Goal: Use online tool/utility

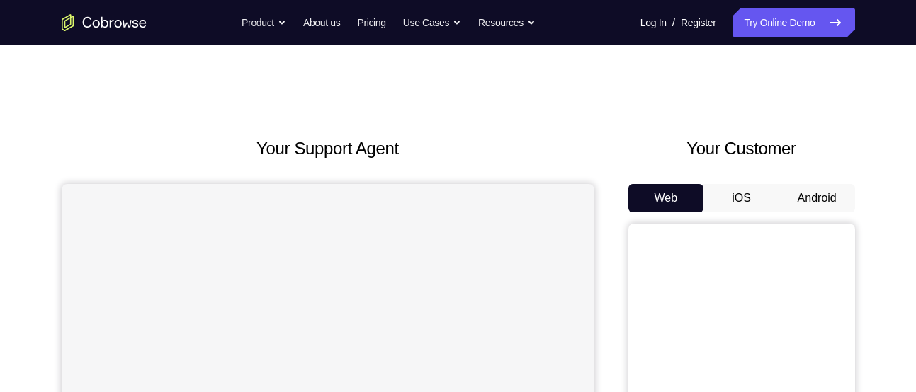
click at [787, 193] on button "Android" at bounding box center [817, 198] width 76 height 28
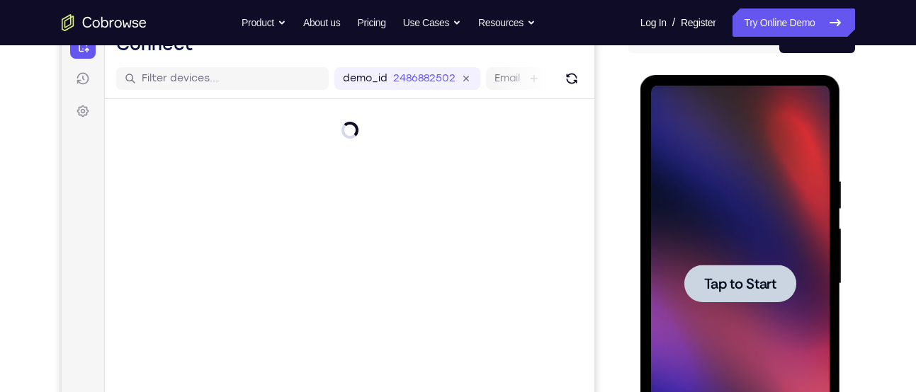
click at [744, 282] on span "Tap to Start" at bounding box center [740, 284] width 72 height 14
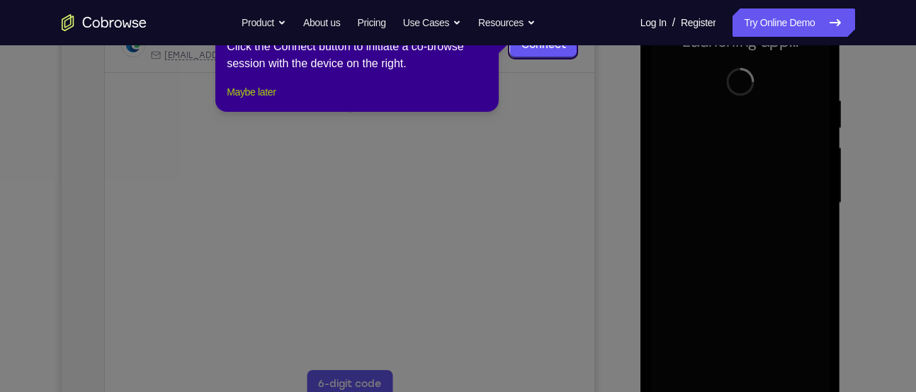
scroll to position [242, 0]
click at [276, 99] on button "Maybe later" at bounding box center [251, 90] width 49 height 17
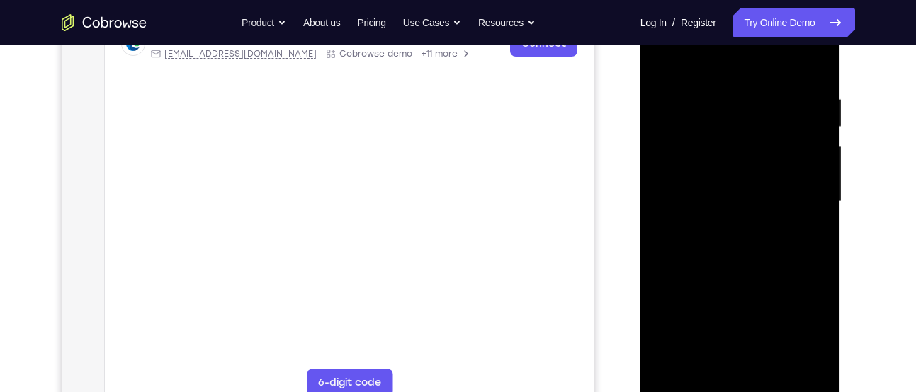
scroll to position [278, 0]
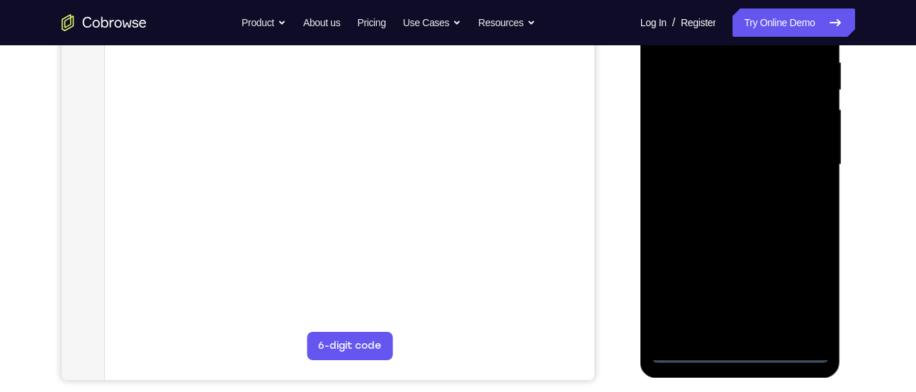
click at [781, 353] on div at bounding box center [740, 165] width 178 height 397
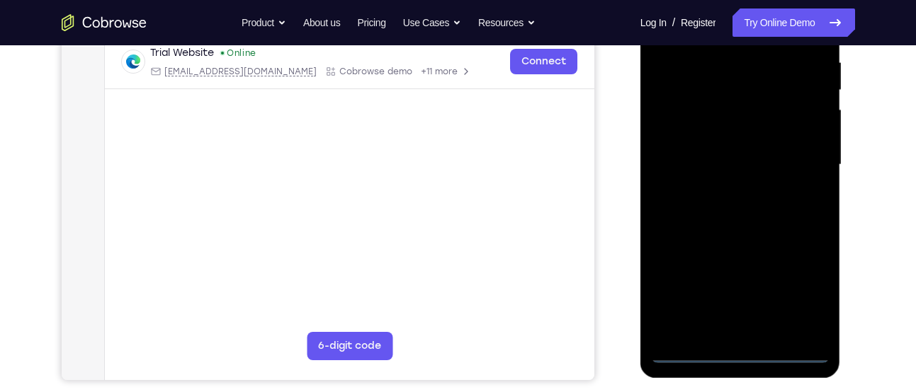
drag, startPoint x: 747, startPoint y: 279, endPoint x: 870, endPoint y: 247, distance: 127.3
click at [842, 247] on html "Online web based iOS Simulators and Android Emulators. Run iPhone, iPad, Mobile…" at bounding box center [741, 168] width 202 height 425
click at [683, 147] on div at bounding box center [740, 165] width 178 height 397
click at [808, 300] on div at bounding box center [740, 165] width 178 height 397
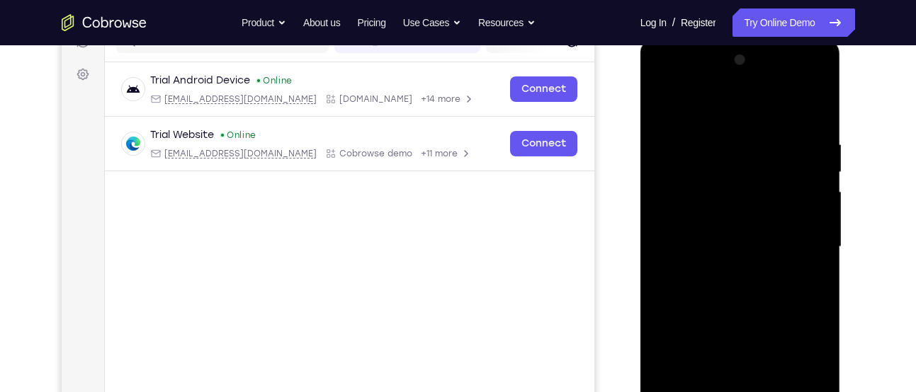
scroll to position [195, 0]
click at [778, 120] on div at bounding box center [740, 248] width 178 height 397
click at [816, 78] on div at bounding box center [740, 248] width 178 height 397
click at [759, 151] on div at bounding box center [740, 248] width 178 height 397
click at [732, 79] on div at bounding box center [740, 248] width 178 height 397
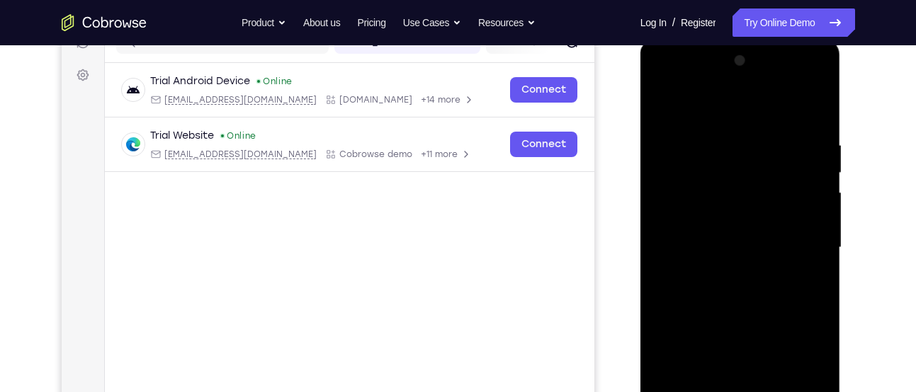
click at [672, 227] on div at bounding box center [740, 248] width 178 height 397
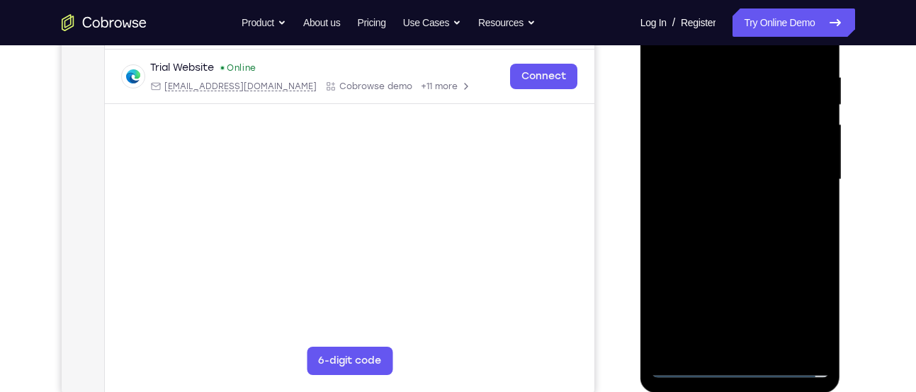
scroll to position [268, 0]
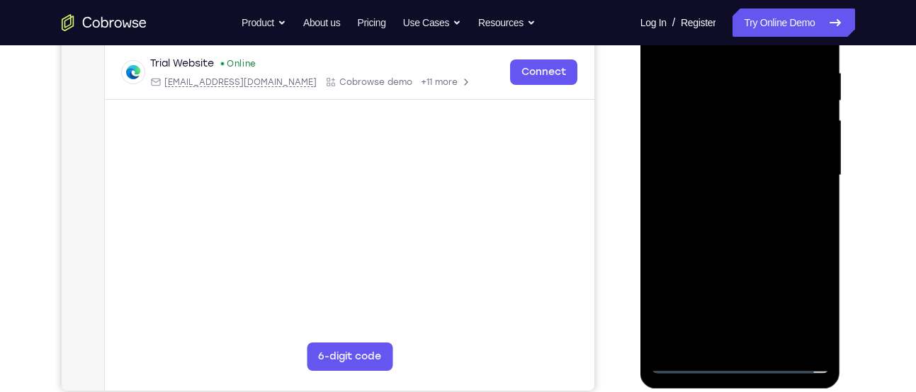
click at [749, 249] on div at bounding box center [740, 175] width 178 height 397
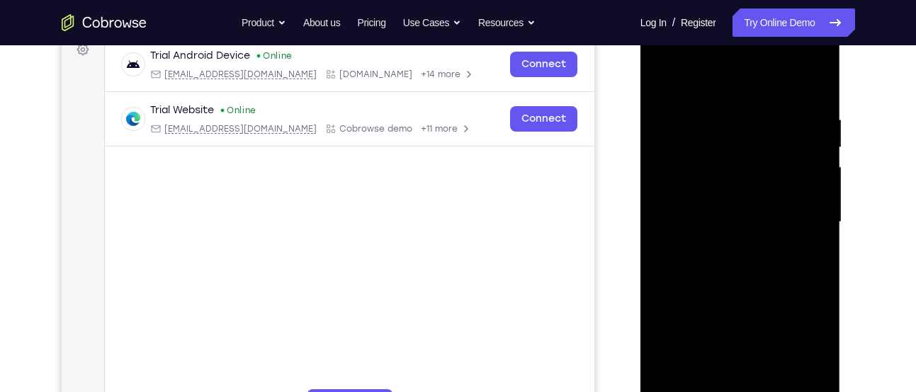
scroll to position [208, 0]
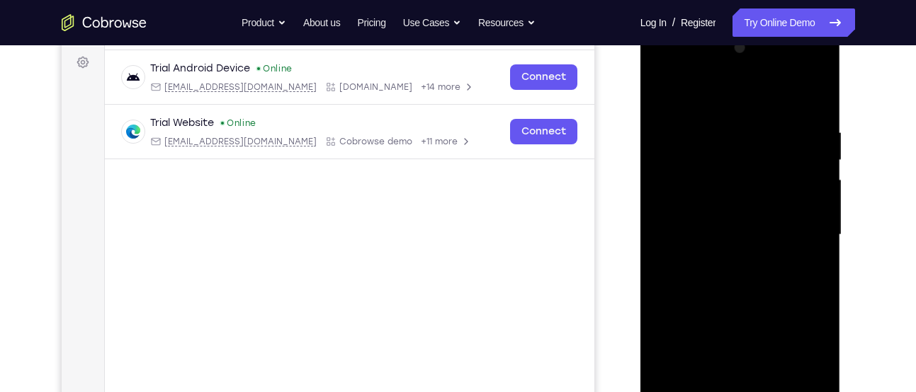
click at [795, 93] on div at bounding box center [740, 235] width 178 height 397
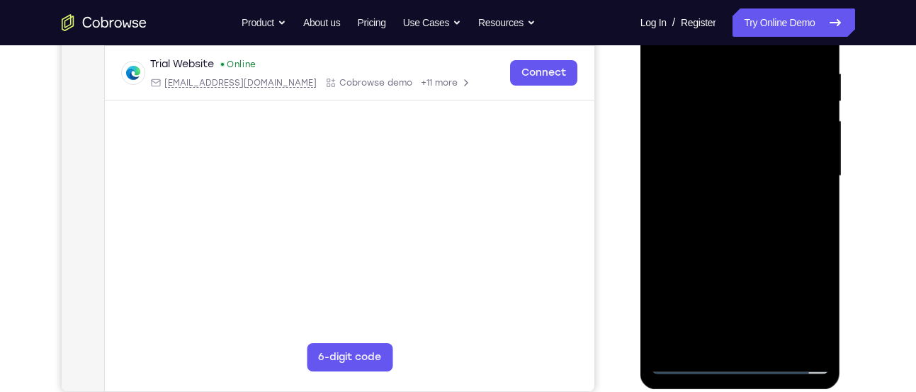
scroll to position [262, 0]
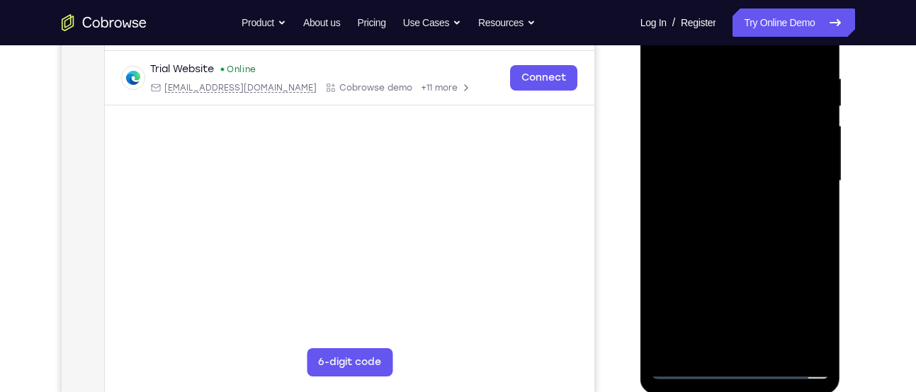
click at [744, 143] on div at bounding box center [740, 181] width 178 height 397
click at [809, 164] on div at bounding box center [740, 181] width 178 height 397
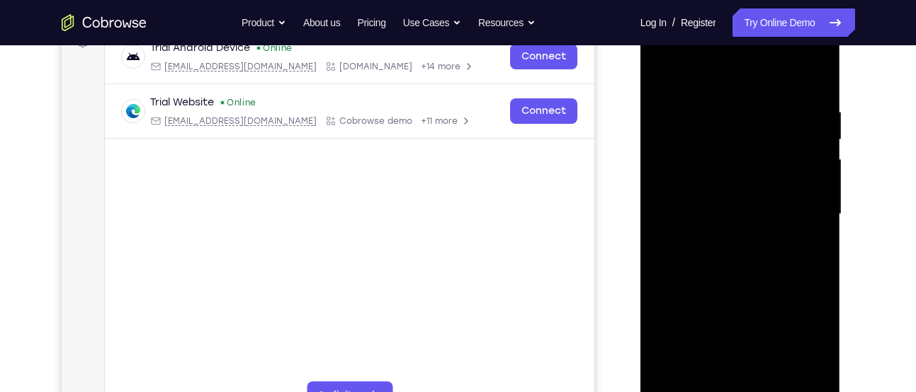
scroll to position [228, 0]
click at [786, 203] on div at bounding box center [740, 215] width 178 height 397
click at [800, 199] on div at bounding box center [740, 215] width 178 height 397
click at [717, 202] on div at bounding box center [740, 215] width 178 height 397
drag, startPoint x: 666, startPoint y: 227, endPoint x: 675, endPoint y: 226, distance: 9.3
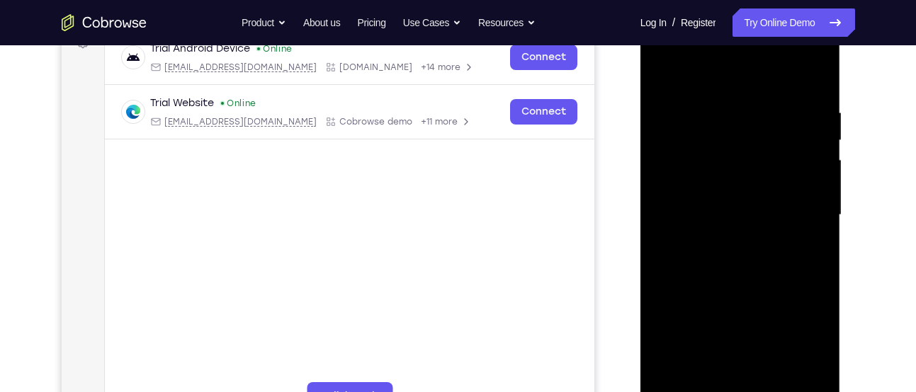
click at [675, 226] on div at bounding box center [740, 215] width 178 height 397
click at [693, 219] on div at bounding box center [740, 215] width 178 height 397
click at [689, 228] on div at bounding box center [740, 215] width 178 height 397
click at [701, 196] on div at bounding box center [740, 215] width 178 height 397
click at [689, 227] on div at bounding box center [740, 215] width 178 height 397
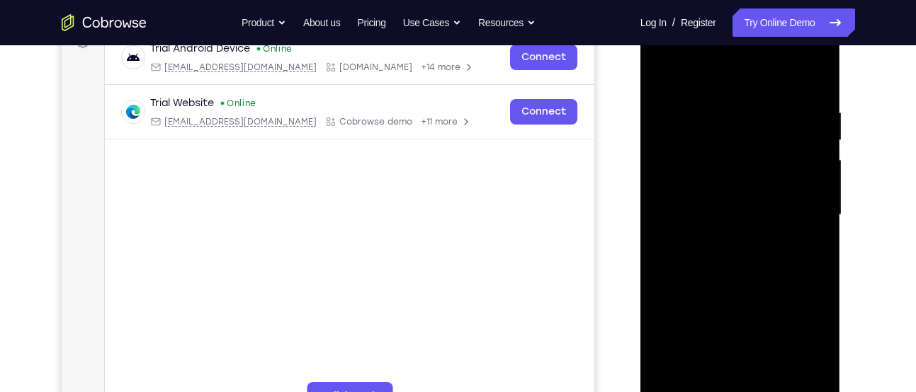
click at [693, 227] on div at bounding box center [740, 215] width 178 height 397
click at [701, 198] on div at bounding box center [740, 215] width 178 height 397
drag, startPoint x: 709, startPoint y: 226, endPoint x: 811, endPoint y: 226, distance: 102.0
click at [811, 226] on div at bounding box center [740, 215] width 178 height 397
click at [722, 186] on div at bounding box center [740, 215] width 178 height 397
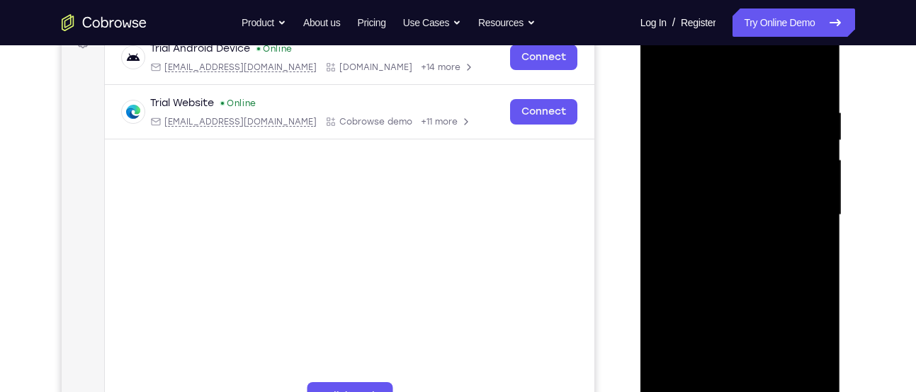
click at [664, 226] on div at bounding box center [740, 215] width 178 height 397
click at [666, 229] on div at bounding box center [740, 215] width 178 height 397
click at [673, 227] on div at bounding box center [740, 215] width 178 height 397
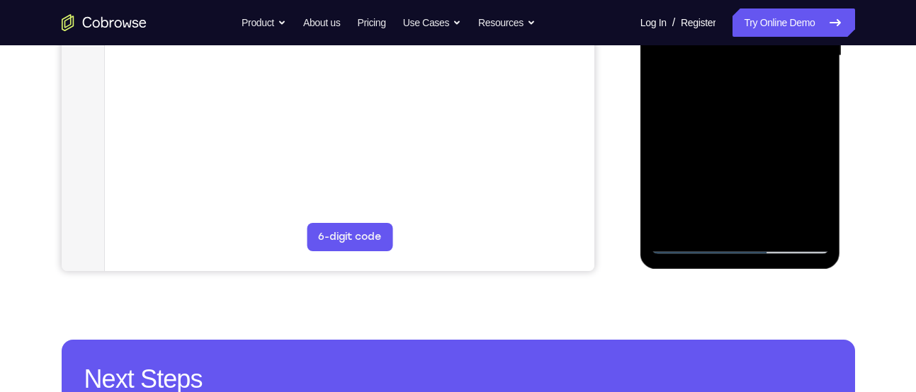
scroll to position [389, 0]
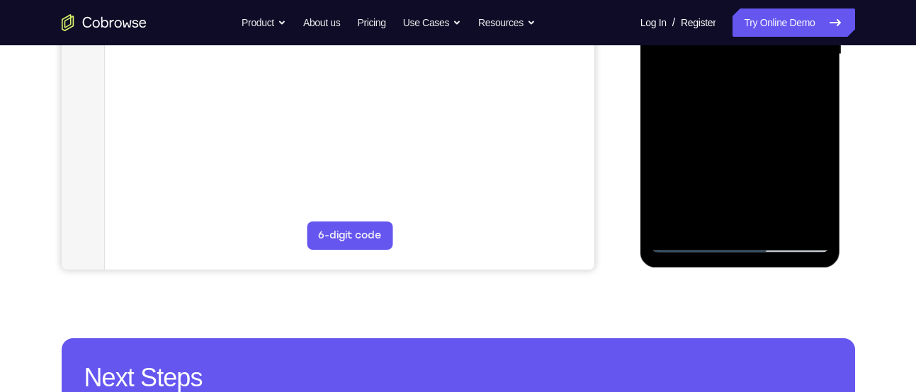
drag, startPoint x: 805, startPoint y: 154, endPoint x: 824, endPoint y: 55, distance: 101.0
click at [824, 55] on div at bounding box center [740, 54] width 178 height 397
drag, startPoint x: 785, startPoint y: 166, endPoint x: 853, endPoint y: 55, distance: 129.4
click at [842, 55] on html "Online web based iOS Simulators and Android Emulators. Run iPhone, iPad, Mobile…" at bounding box center [741, 58] width 202 height 425
drag, startPoint x: 788, startPoint y: 187, endPoint x: 834, endPoint y: 55, distance: 139.8
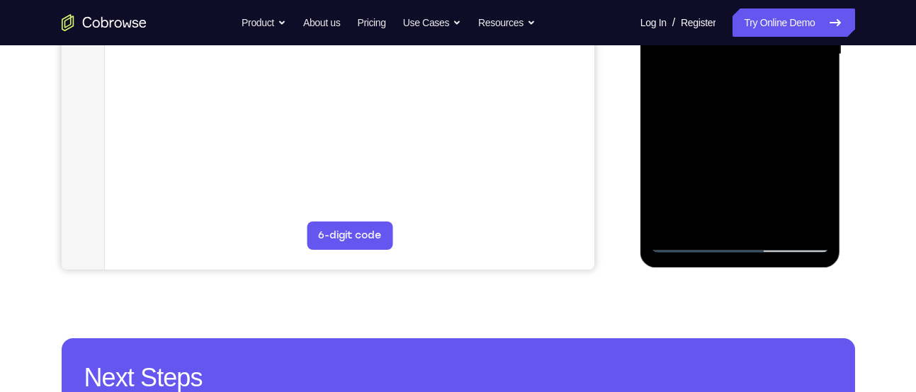
click at [834, 55] on div at bounding box center [740, 57] width 200 height 422
drag, startPoint x: 781, startPoint y: 167, endPoint x: 811, endPoint y: 55, distance: 116.0
click at [811, 55] on div at bounding box center [740, 54] width 178 height 397
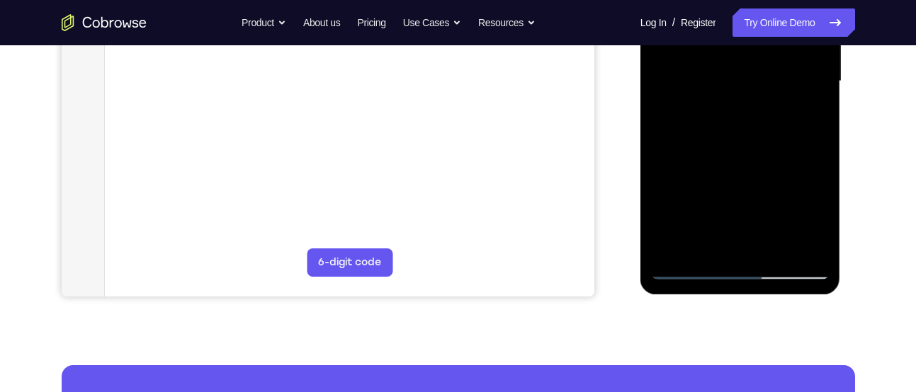
scroll to position [361, 0]
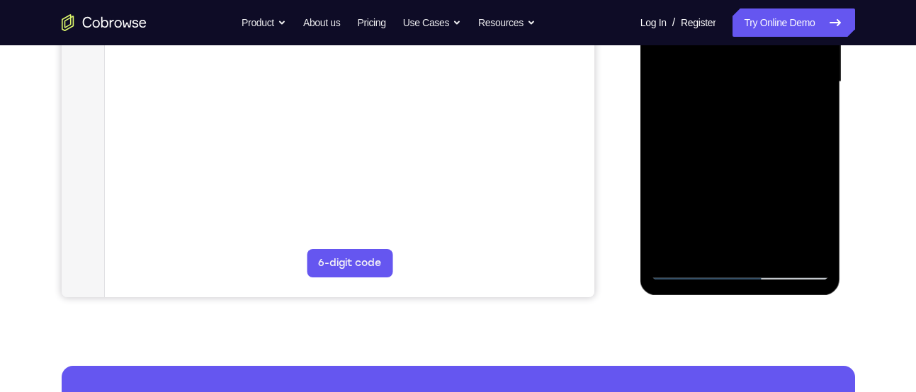
drag, startPoint x: 752, startPoint y: 203, endPoint x: 812, endPoint y: 55, distance: 159.8
click at [812, 55] on div at bounding box center [740, 82] width 178 height 397
click at [688, 273] on div at bounding box center [740, 82] width 178 height 397
drag, startPoint x: 747, startPoint y: 207, endPoint x: 793, endPoint y: 55, distance: 158.2
click at [793, 55] on div at bounding box center [740, 82] width 178 height 397
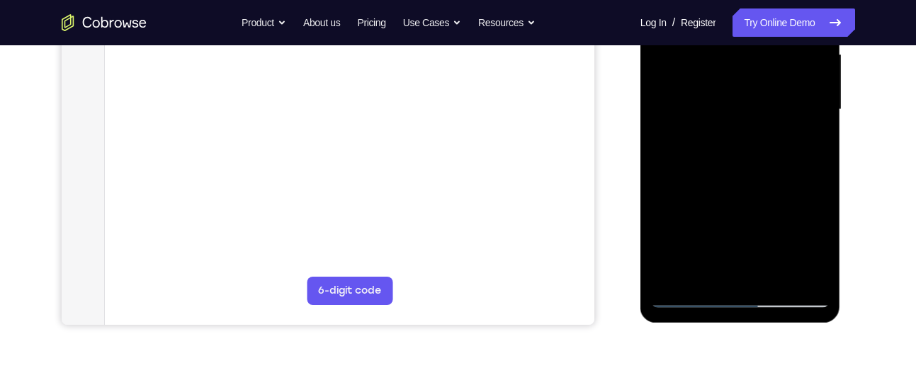
scroll to position [333, 0]
drag, startPoint x: 746, startPoint y: 222, endPoint x: 779, endPoint y: 55, distance: 170.4
click at [779, 55] on div at bounding box center [740, 110] width 178 height 397
drag, startPoint x: 752, startPoint y: 215, endPoint x: 814, endPoint y: 55, distance: 170.9
click at [814, 55] on div at bounding box center [740, 110] width 178 height 397
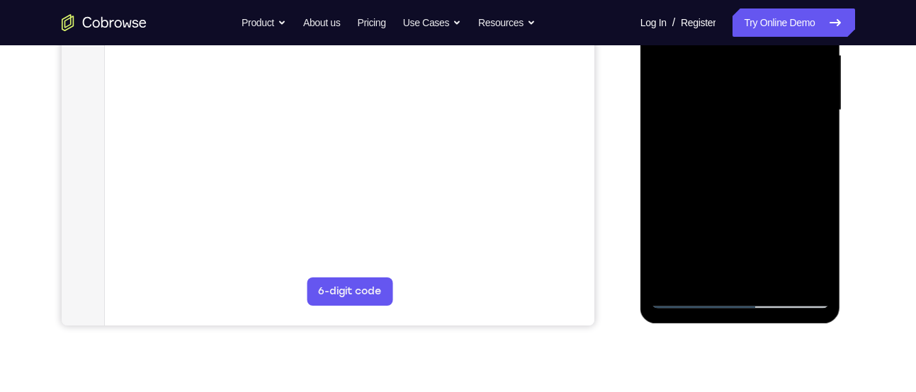
drag, startPoint x: 764, startPoint y: 194, endPoint x: 820, endPoint y: 55, distance: 149.9
click at [820, 55] on div at bounding box center [740, 110] width 178 height 397
drag, startPoint x: 764, startPoint y: 215, endPoint x: 818, endPoint y: 55, distance: 169.1
click at [818, 55] on div at bounding box center [740, 110] width 178 height 397
drag, startPoint x: 768, startPoint y: 215, endPoint x: 799, endPoint y: 55, distance: 163.1
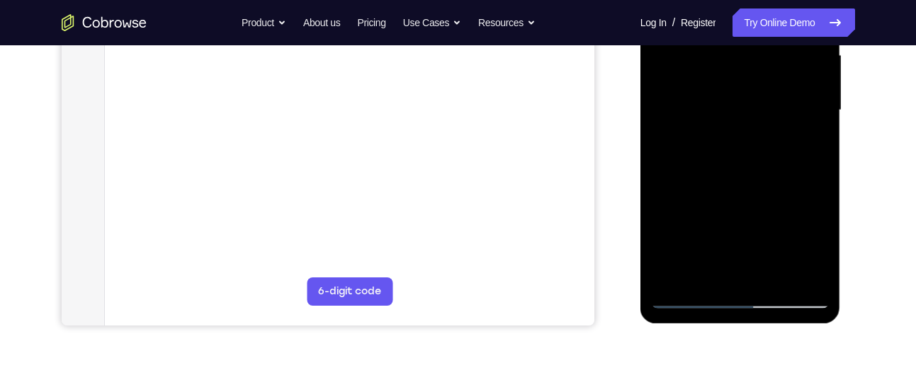
click at [799, 55] on div at bounding box center [740, 110] width 178 height 397
drag, startPoint x: 752, startPoint y: 234, endPoint x: 805, endPoint y: 55, distance: 186.7
click at [805, 55] on div at bounding box center [740, 110] width 178 height 397
drag, startPoint x: 764, startPoint y: 216, endPoint x: 812, endPoint y: 55, distance: 167.8
click at [812, 55] on div at bounding box center [740, 110] width 178 height 397
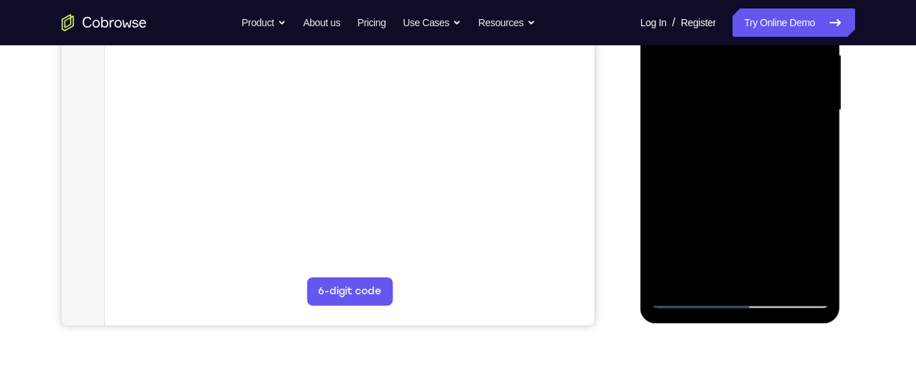
drag, startPoint x: 770, startPoint y: 197, endPoint x: 821, endPoint y: 55, distance: 150.6
click at [821, 55] on div at bounding box center [740, 110] width 178 height 397
drag, startPoint x: 767, startPoint y: 224, endPoint x: 806, endPoint y: 55, distance: 173.0
click at [806, 55] on div at bounding box center [740, 110] width 178 height 397
drag, startPoint x: 758, startPoint y: 229, endPoint x: 800, endPoint y: 55, distance: 179.3
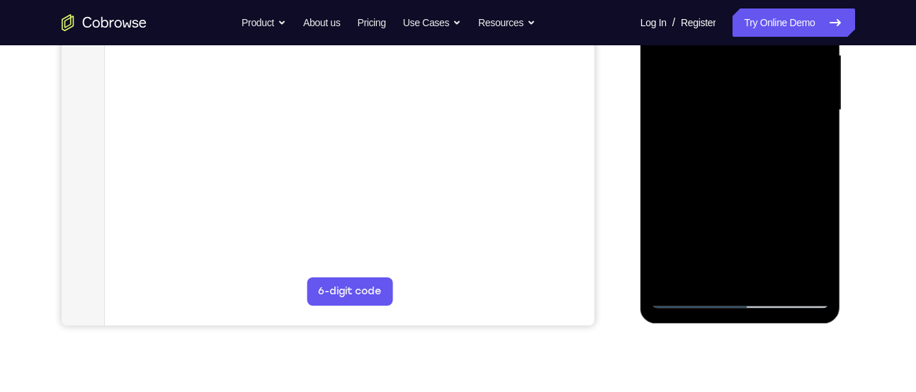
click at [800, 55] on div at bounding box center [740, 110] width 178 height 397
drag, startPoint x: 753, startPoint y: 222, endPoint x: 788, endPoint y: 55, distance: 170.2
click at [788, 55] on div at bounding box center [740, 110] width 178 height 397
drag, startPoint x: 746, startPoint y: 209, endPoint x: 771, endPoint y: 111, distance: 100.8
click at [771, 111] on div at bounding box center [740, 110] width 178 height 397
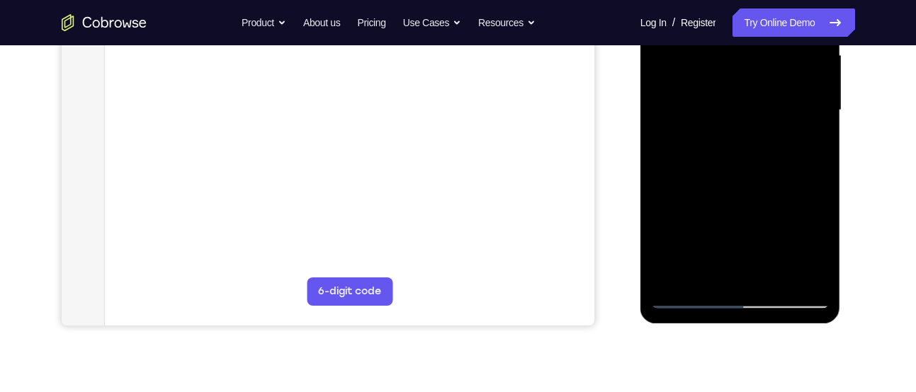
click at [766, 115] on div at bounding box center [740, 110] width 178 height 397
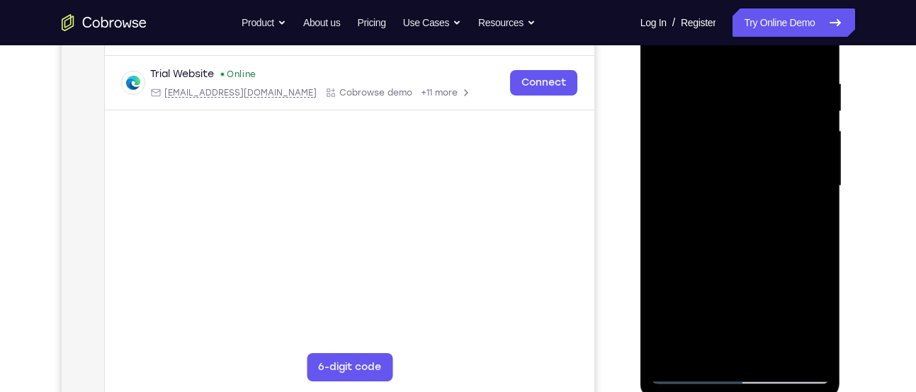
scroll to position [254, 0]
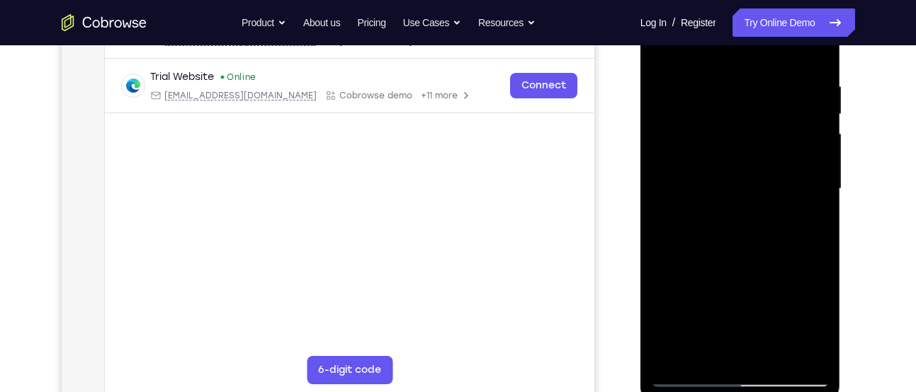
click at [739, 154] on div at bounding box center [740, 189] width 178 height 397
click at [800, 174] on div at bounding box center [740, 189] width 178 height 397
click at [691, 186] on div at bounding box center [740, 189] width 178 height 397
drag, startPoint x: 670, startPoint y: 198, endPoint x: 703, endPoint y: 196, distance: 33.4
click at [703, 196] on div at bounding box center [740, 189] width 178 height 397
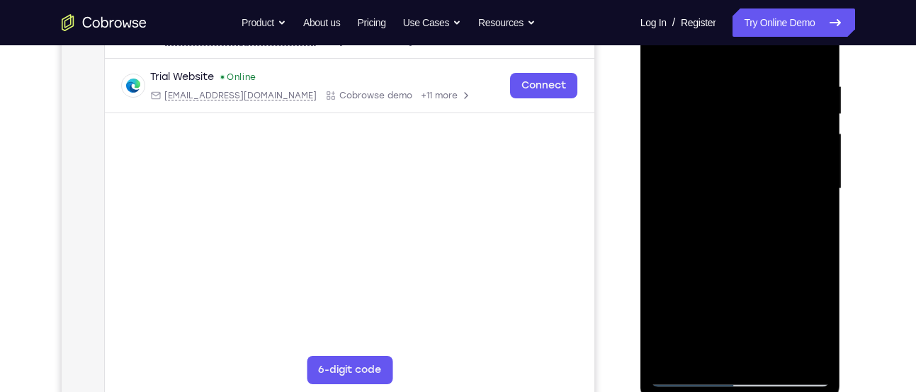
click at [805, 192] on div at bounding box center [740, 189] width 178 height 397
click at [817, 195] on div at bounding box center [740, 189] width 178 height 397
click at [734, 283] on div at bounding box center [740, 189] width 178 height 397
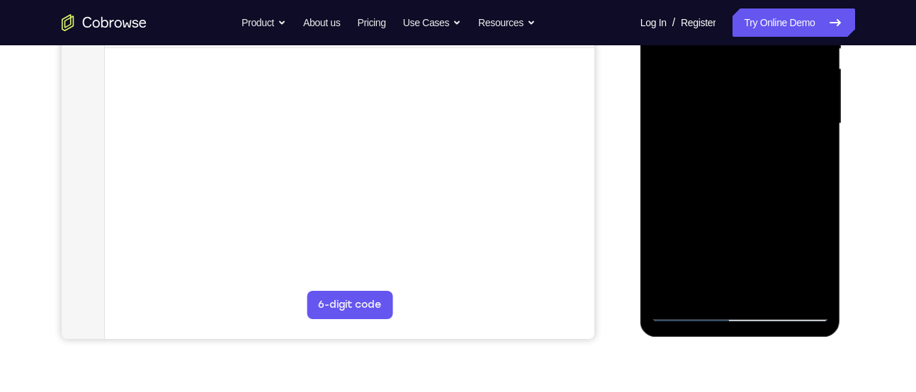
scroll to position [324, 0]
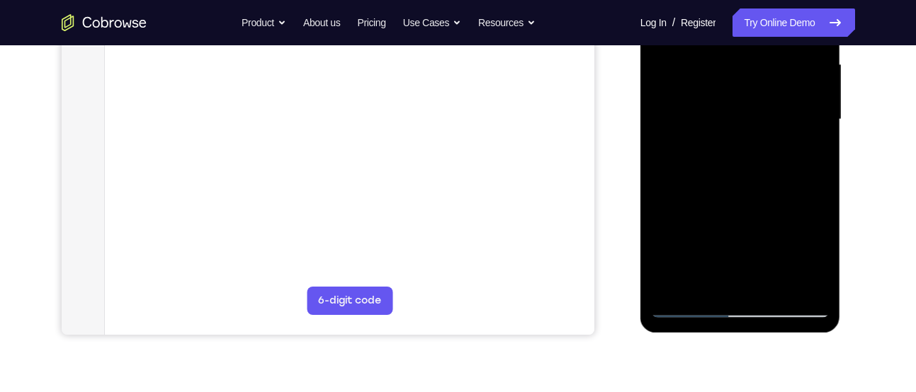
click at [696, 306] on div at bounding box center [740, 119] width 178 height 397
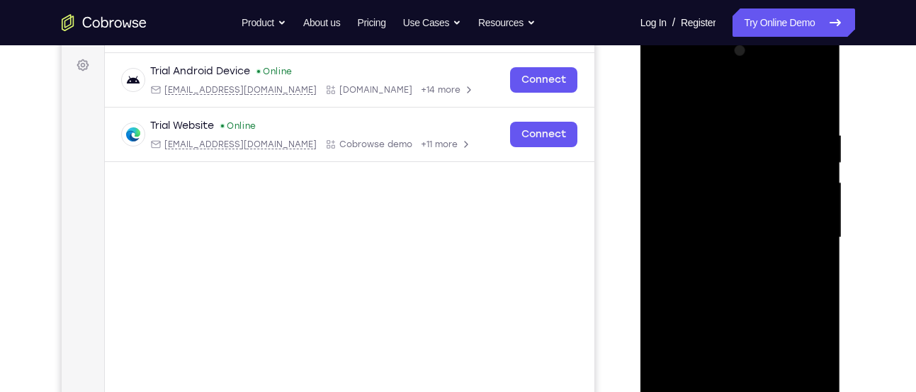
scroll to position [203, 0]
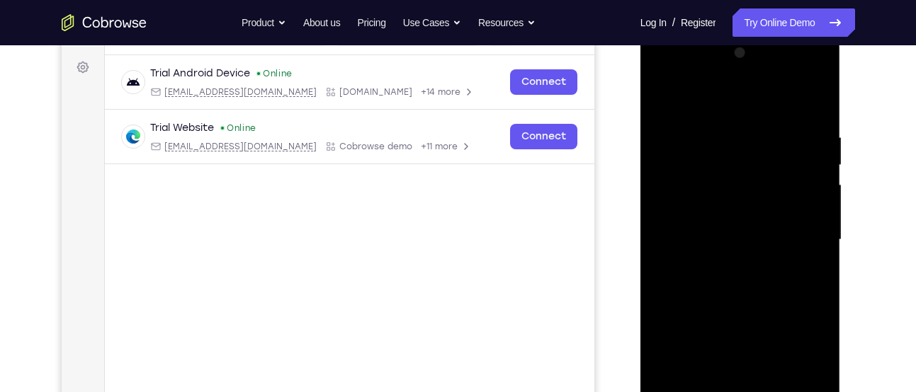
click at [742, 215] on div at bounding box center [740, 240] width 178 height 397
drag, startPoint x: 715, startPoint y: 253, endPoint x: 678, endPoint y: 252, distance: 37.5
click at [678, 252] on div at bounding box center [740, 240] width 178 height 397
click at [721, 241] on div at bounding box center [740, 240] width 178 height 397
drag, startPoint x: 711, startPoint y: 253, endPoint x: 758, endPoint y: 252, distance: 46.8
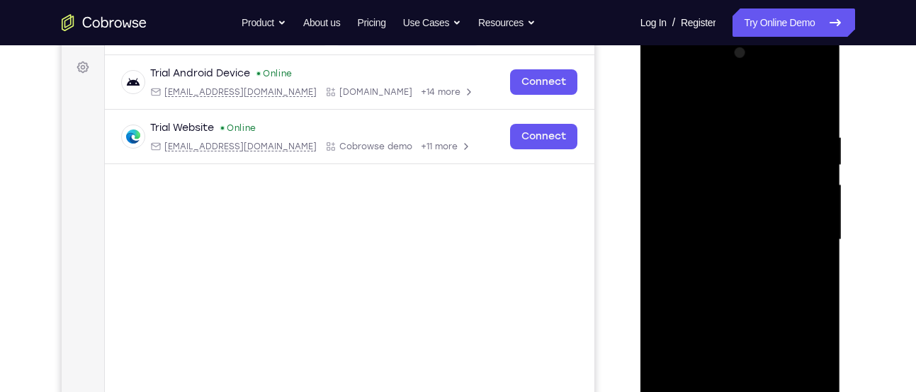
click at [758, 252] on div at bounding box center [740, 240] width 178 height 397
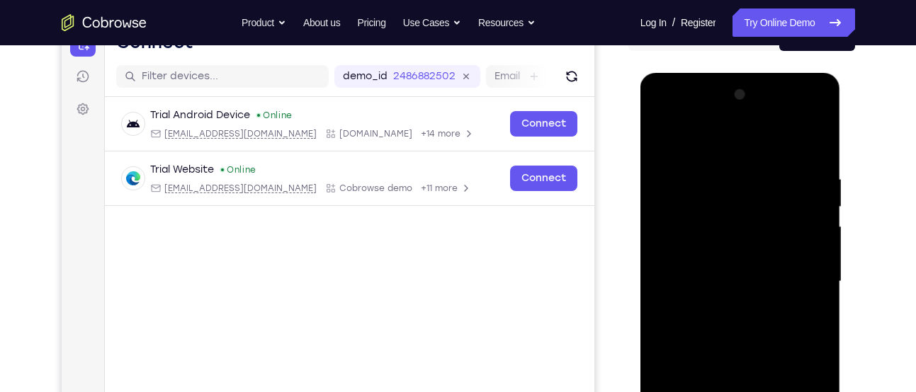
scroll to position [89, 0]
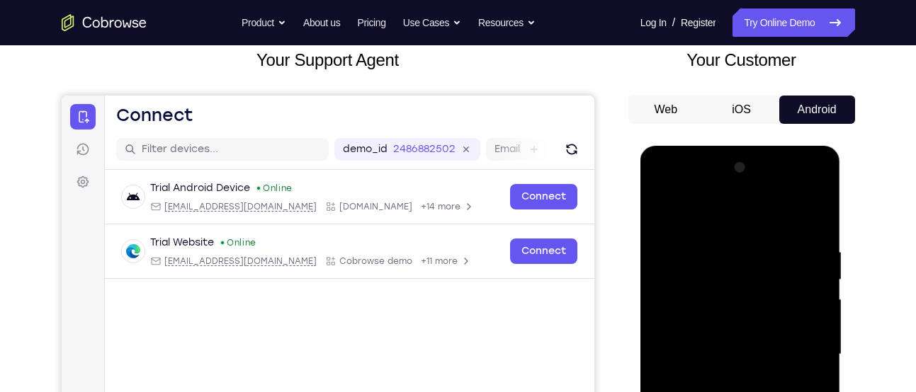
click at [770, 183] on div at bounding box center [740, 355] width 178 height 397
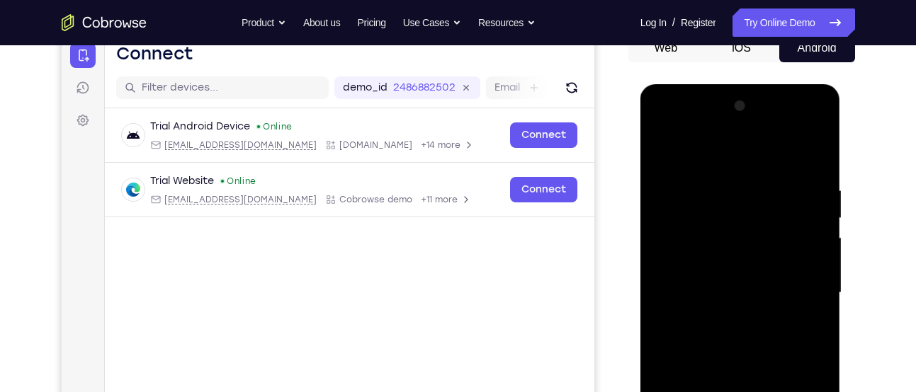
scroll to position [151, 0]
click at [664, 255] on div at bounding box center [740, 292] width 178 height 397
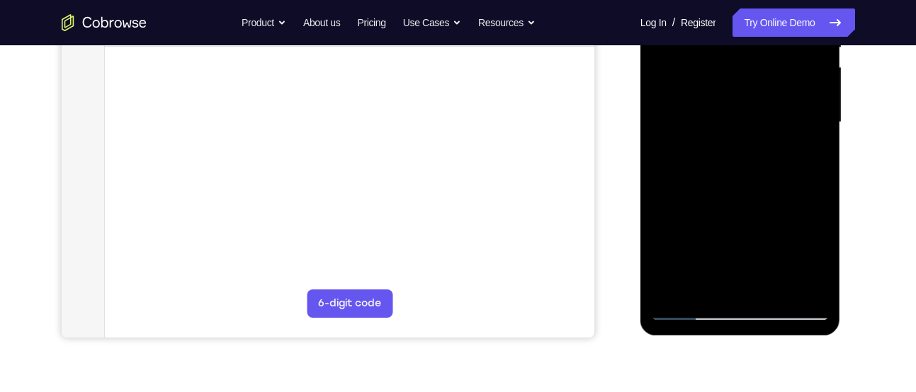
scroll to position [322, 0]
click at [688, 305] on div at bounding box center [740, 122] width 178 height 397
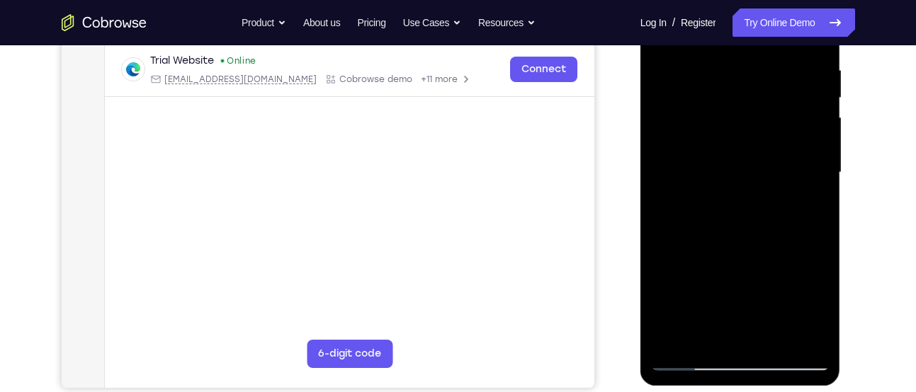
scroll to position [262, 0]
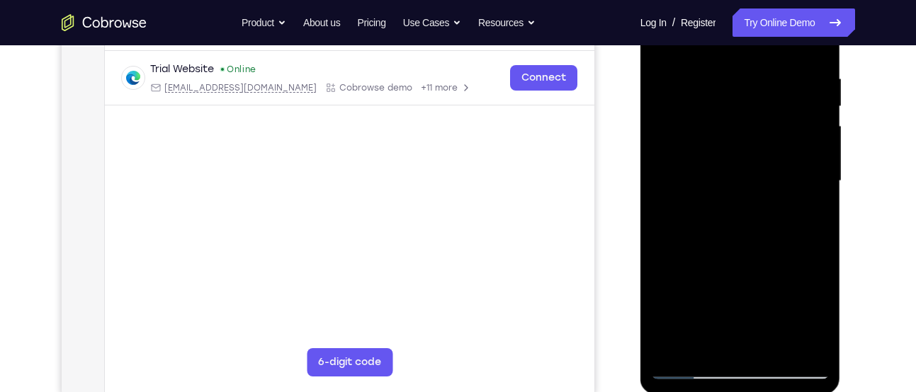
click at [674, 157] on div at bounding box center [740, 181] width 178 height 397
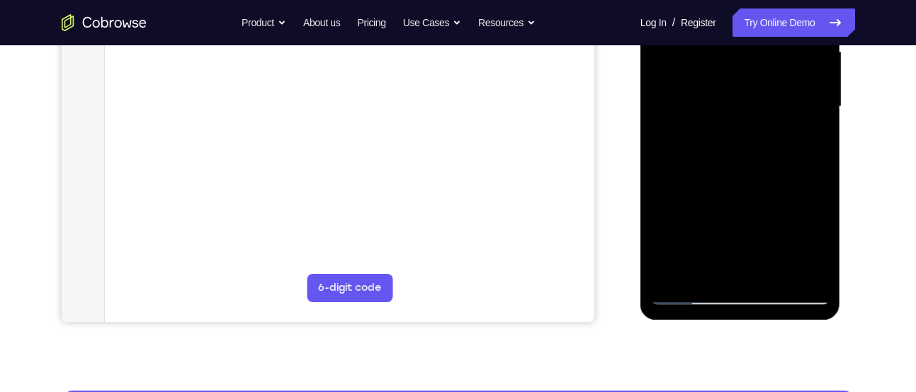
scroll to position [339, 0]
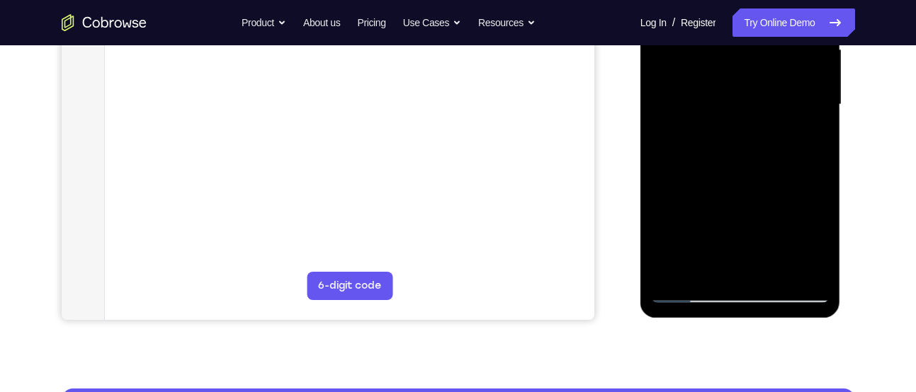
drag, startPoint x: 722, startPoint y: 266, endPoint x: 778, endPoint y: 118, distance: 158.0
click at [778, 118] on div at bounding box center [740, 105] width 178 height 397
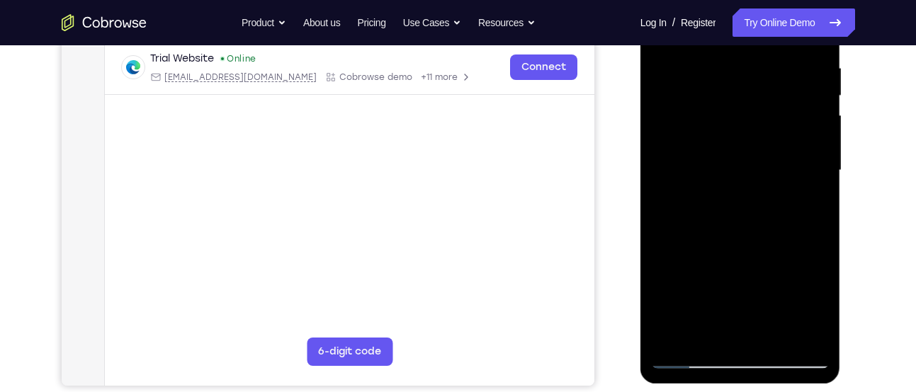
scroll to position [272, 0]
click at [766, 182] on div at bounding box center [740, 171] width 178 height 397
click at [743, 198] on div at bounding box center [740, 171] width 178 height 397
click at [733, 191] on div at bounding box center [740, 171] width 178 height 397
click at [801, 234] on div at bounding box center [740, 171] width 178 height 397
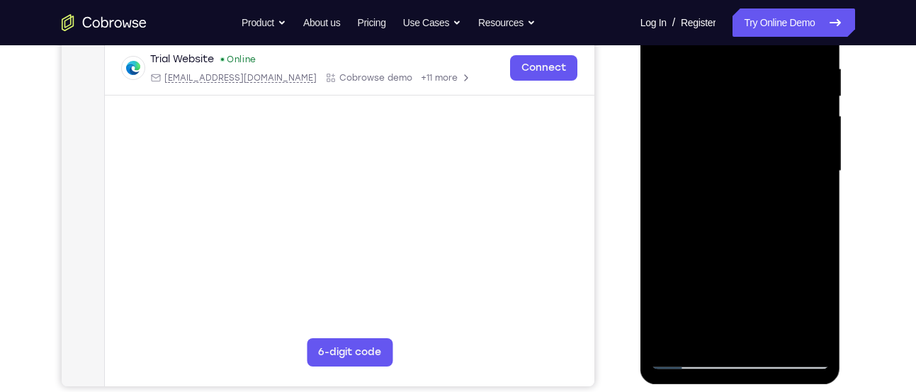
click at [683, 223] on div at bounding box center [740, 171] width 178 height 397
click at [684, 234] on div at bounding box center [740, 171] width 178 height 397
click at [689, 232] on div at bounding box center [740, 171] width 178 height 397
drag, startPoint x: 681, startPoint y: 235, endPoint x: 751, endPoint y: 225, distance: 70.9
click at [751, 225] on div at bounding box center [740, 171] width 178 height 397
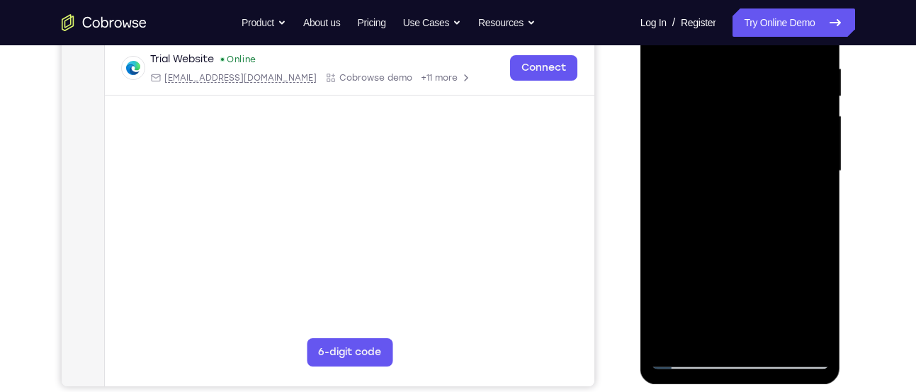
click at [703, 237] on div at bounding box center [740, 171] width 178 height 397
click at [710, 237] on div at bounding box center [740, 171] width 178 height 397
click at [713, 237] on div at bounding box center [740, 171] width 178 height 397
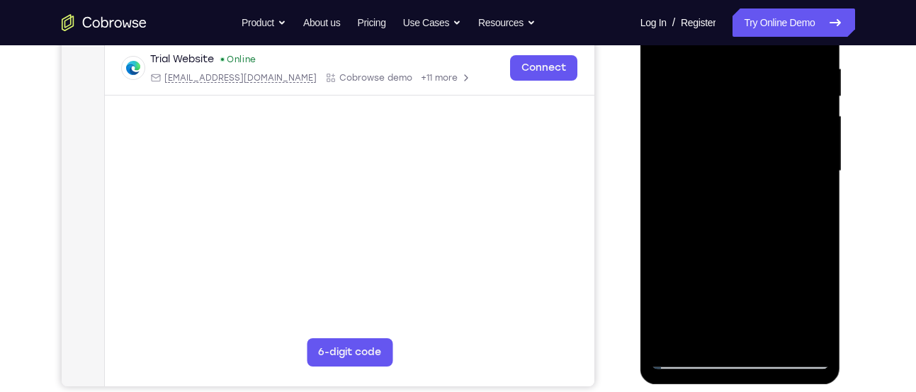
click at [789, 184] on div at bounding box center [740, 171] width 178 height 397
click at [714, 240] on div at bounding box center [740, 171] width 178 height 397
click at [730, 199] on div at bounding box center [740, 171] width 178 height 397
